Goal: Navigation & Orientation: Find specific page/section

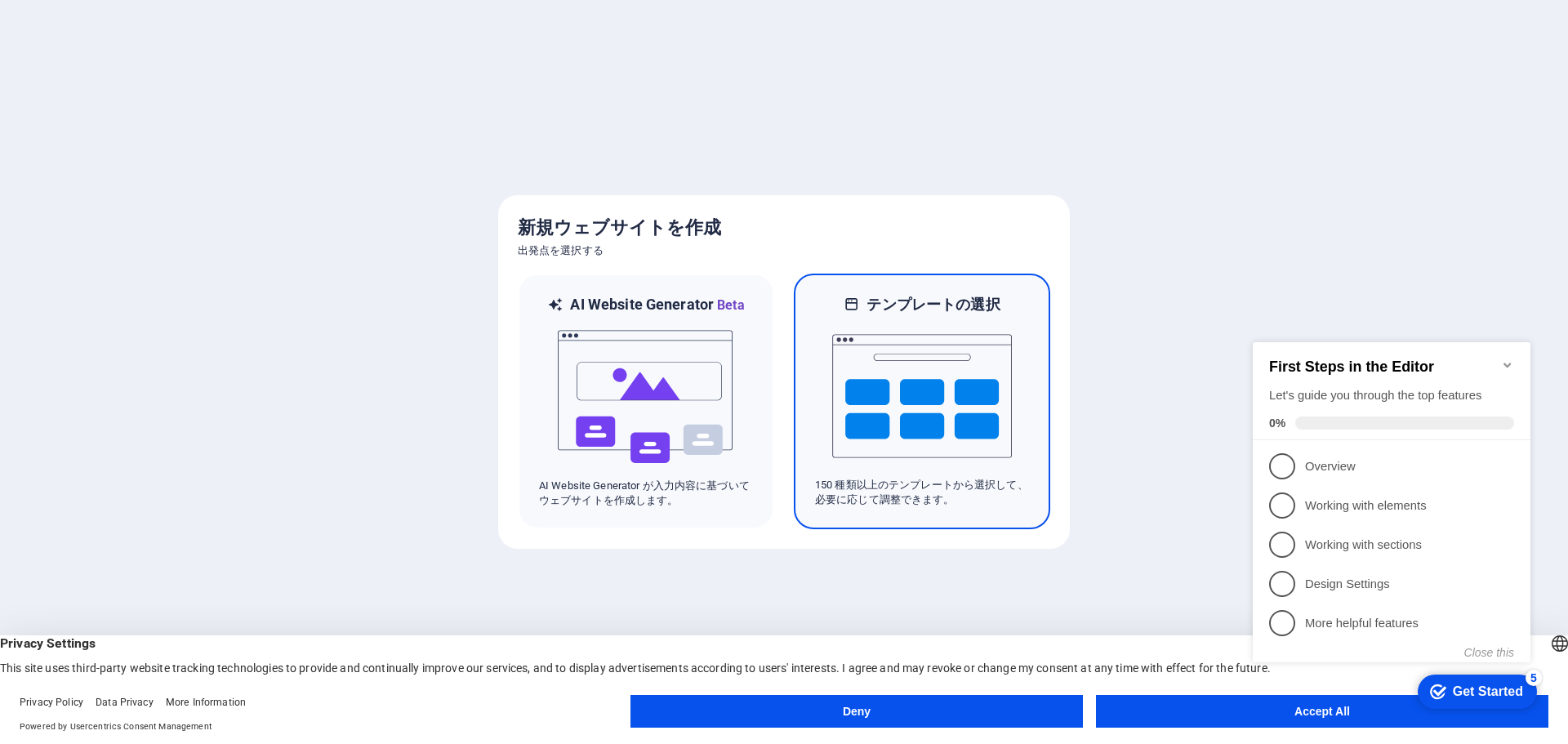
click at [895, 494] on p "150 種類以上のテンプレートから選択して、必要に応じて調整できます。" at bounding box center [921, 492] width 213 height 30
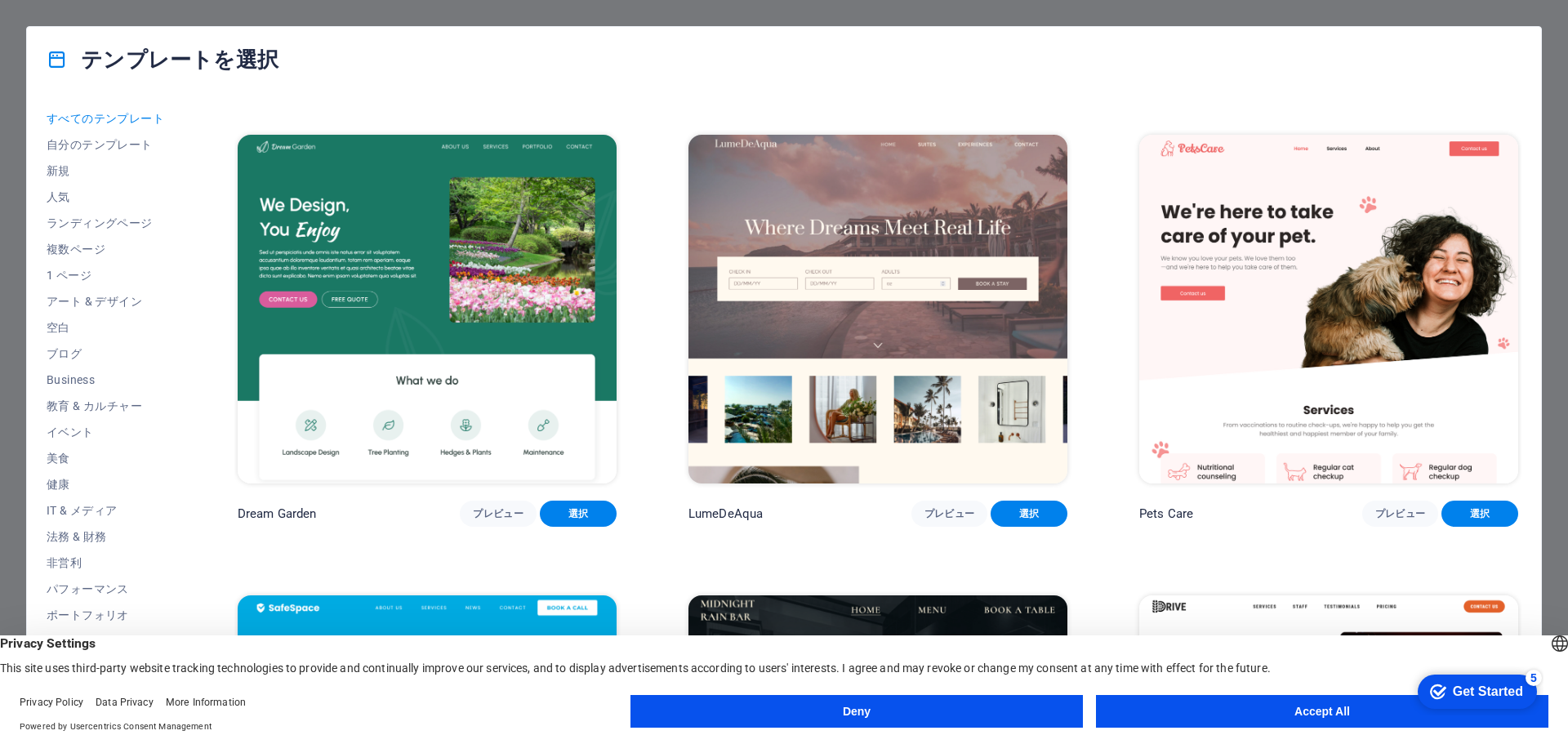
scroll to position [2776, 0]
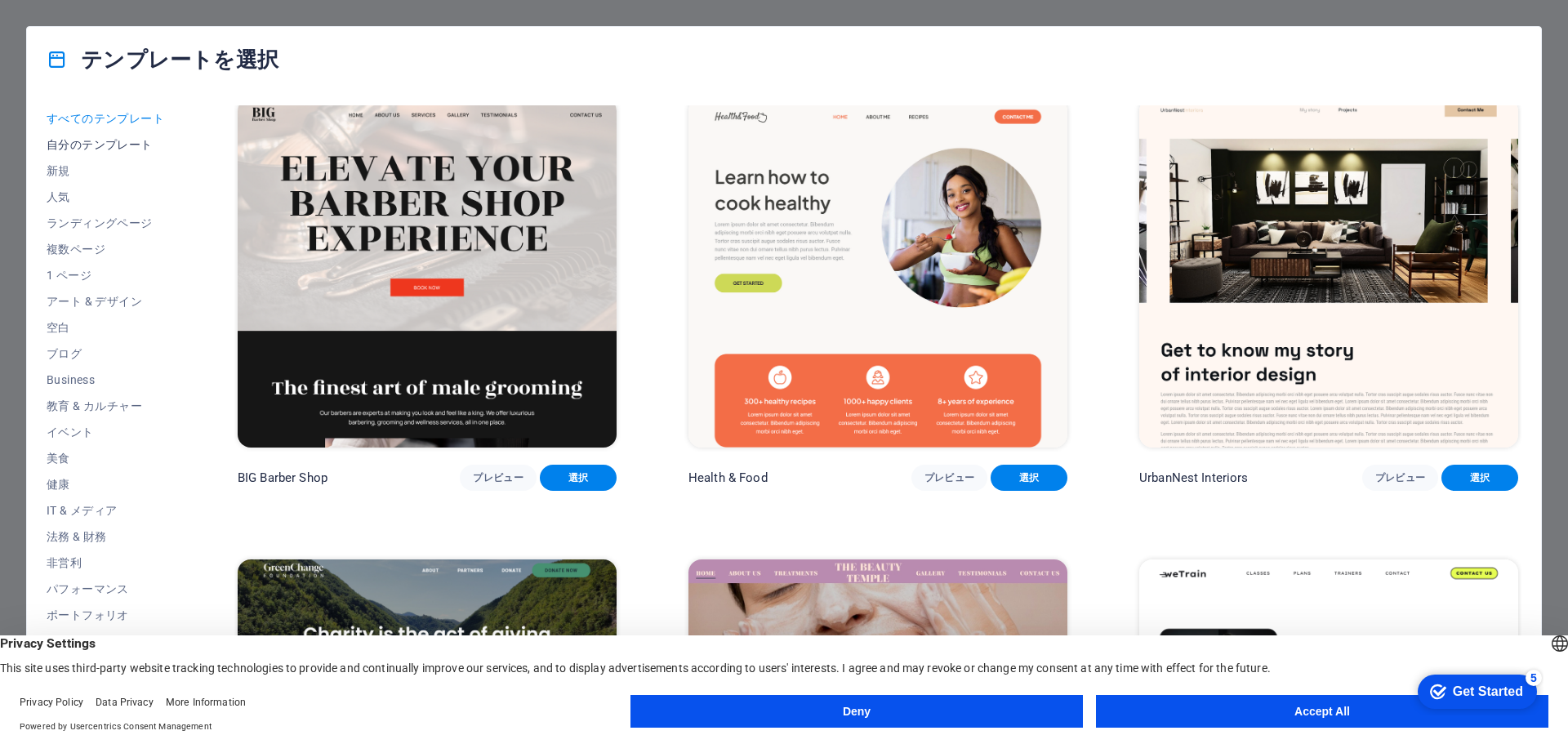
click at [112, 143] on span "自分のテンプレート" at bounding box center [106, 145] width 119 height 13
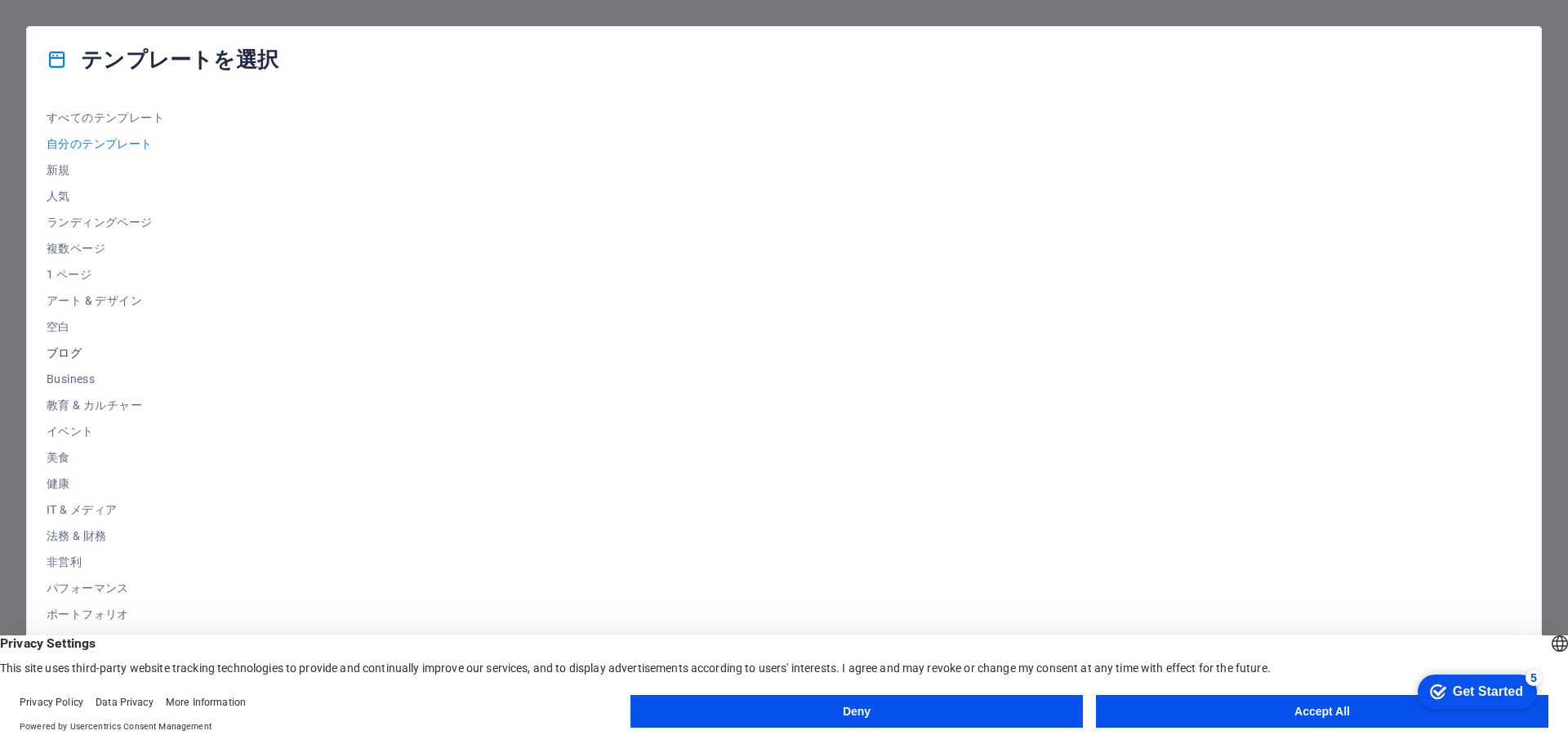
scroll to position [0, 0]
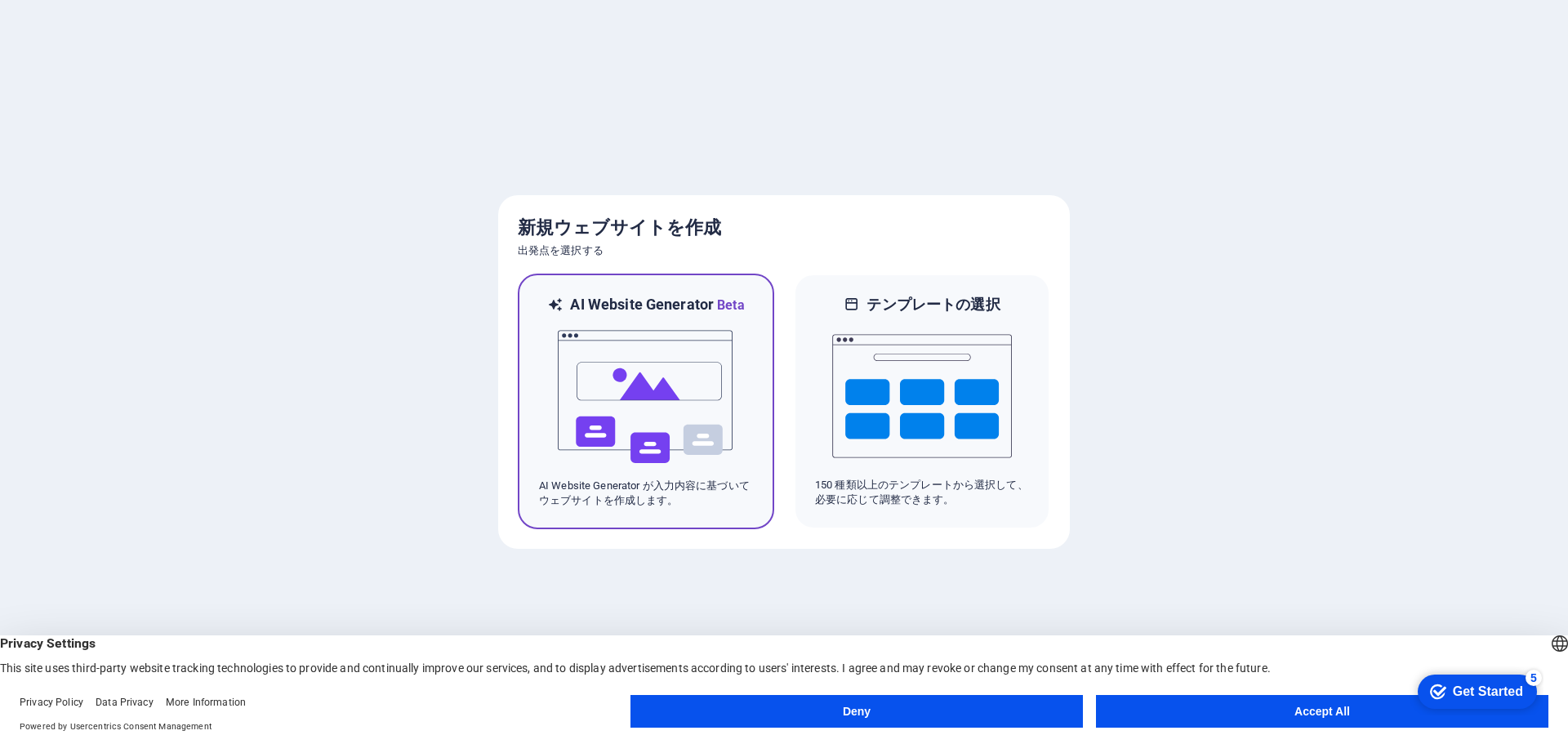
click at [628, 380] on img at bounding box center [645, 396] width 180 height 163
